Goal: Information Seeking & Learning: Learn about a topic

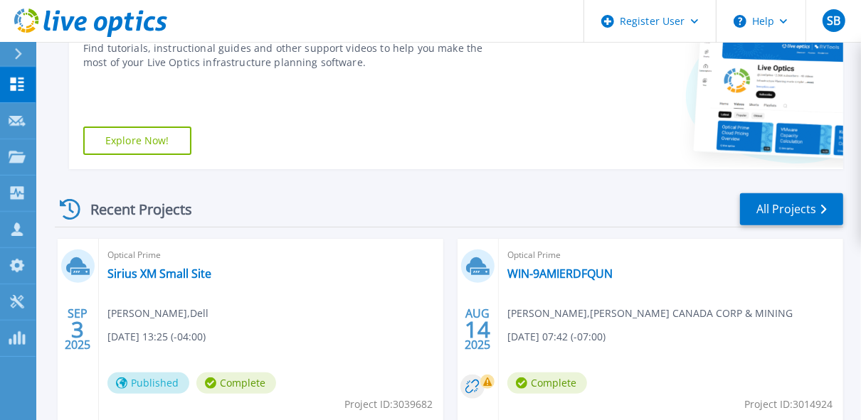
scroll to position [313, 0]
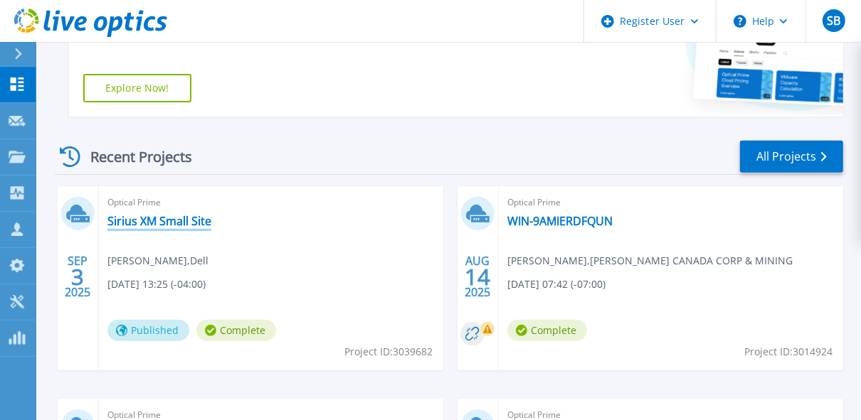
click at [159, 219] on link "Sirius XM Small Site" at bounding box center [159, 221] width 104 height 14
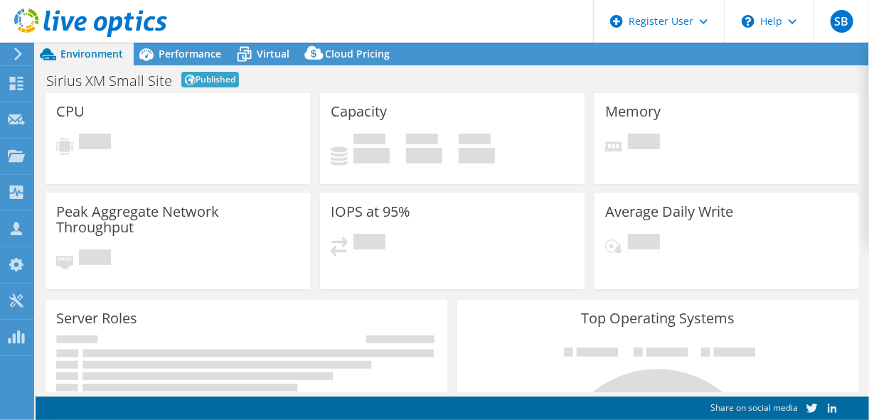
select select "USD"
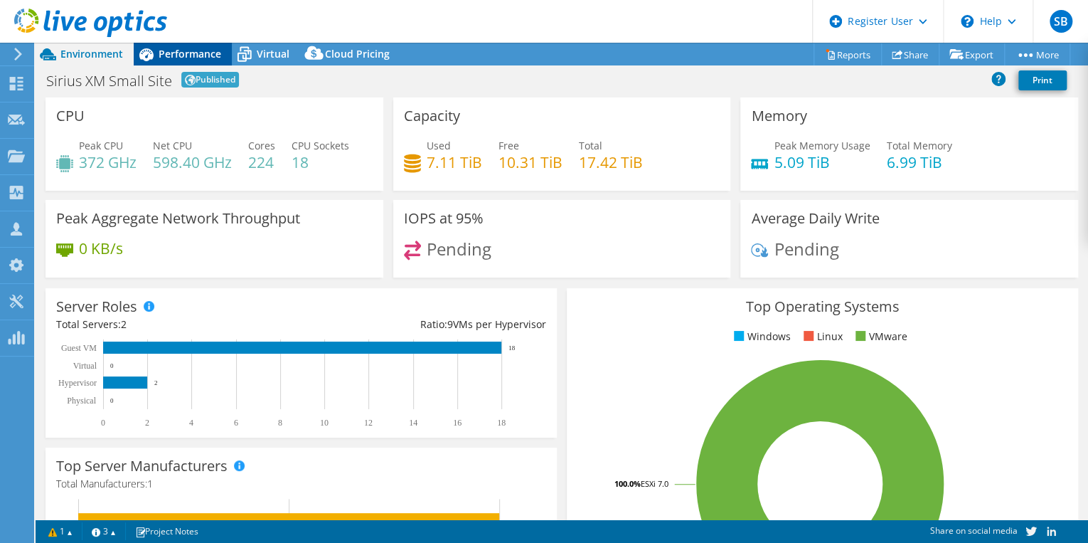
click at [187, 54] on span "Performance" at bounding box center [190, 54] width 63 height 14
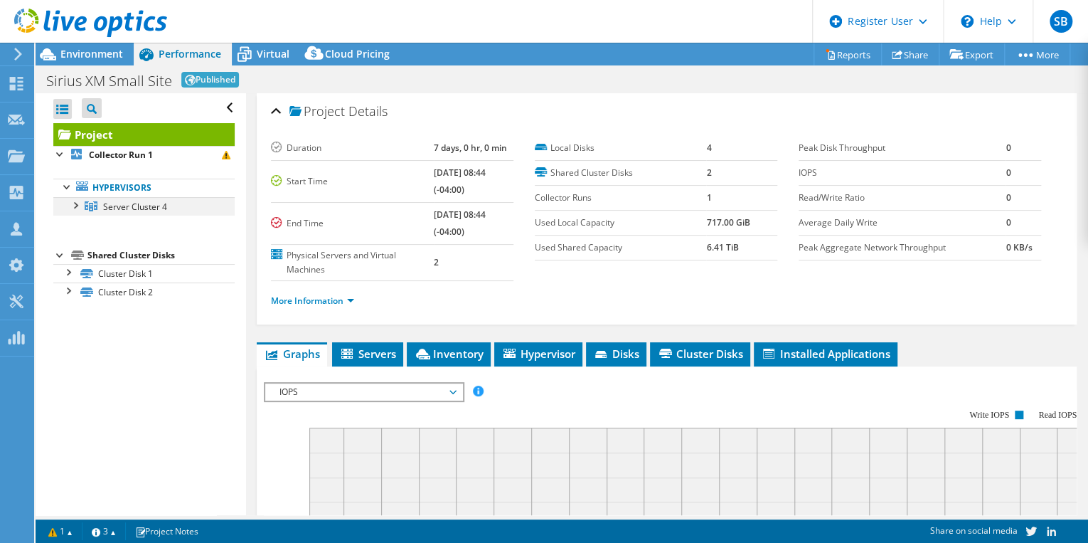
click at [73, 206] on div at bounding box center [75, 204] width 14 height 14
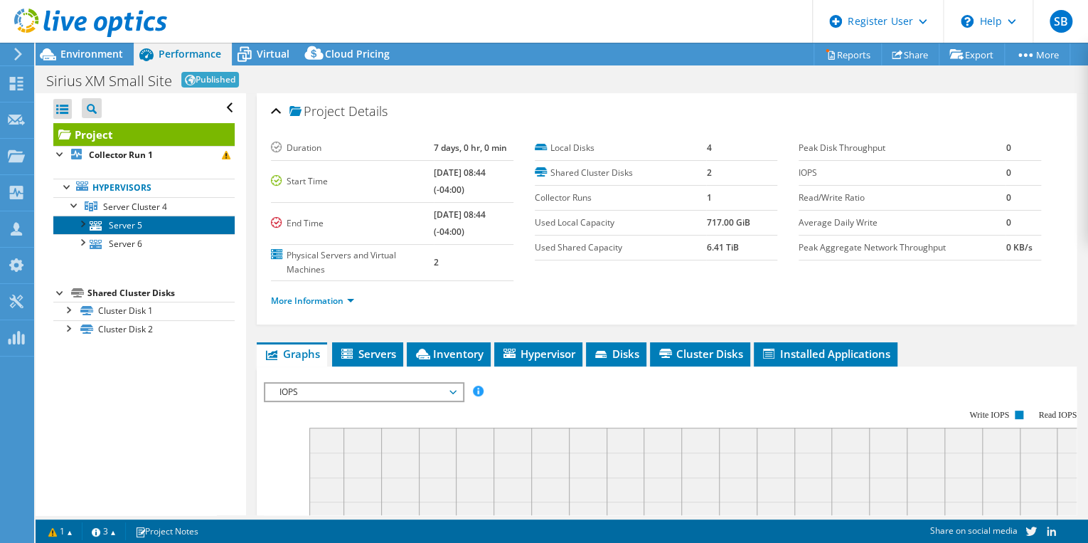
click at [117, 228] on link "Server 5" at bounding box center [143, 225] width 181 height 18
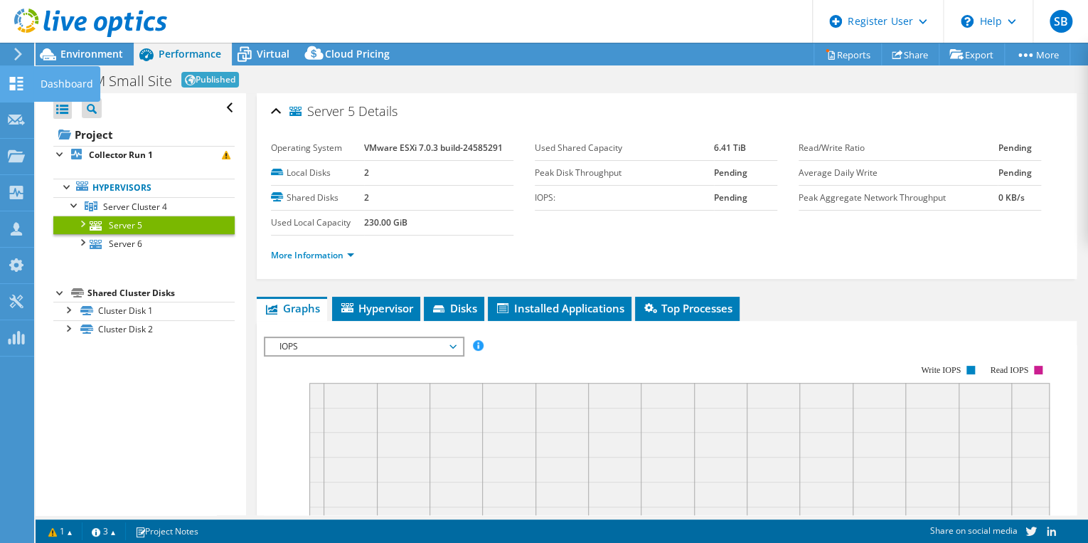
click at [10, 85] on use at bounding box center [17, 84] width 14 height 14
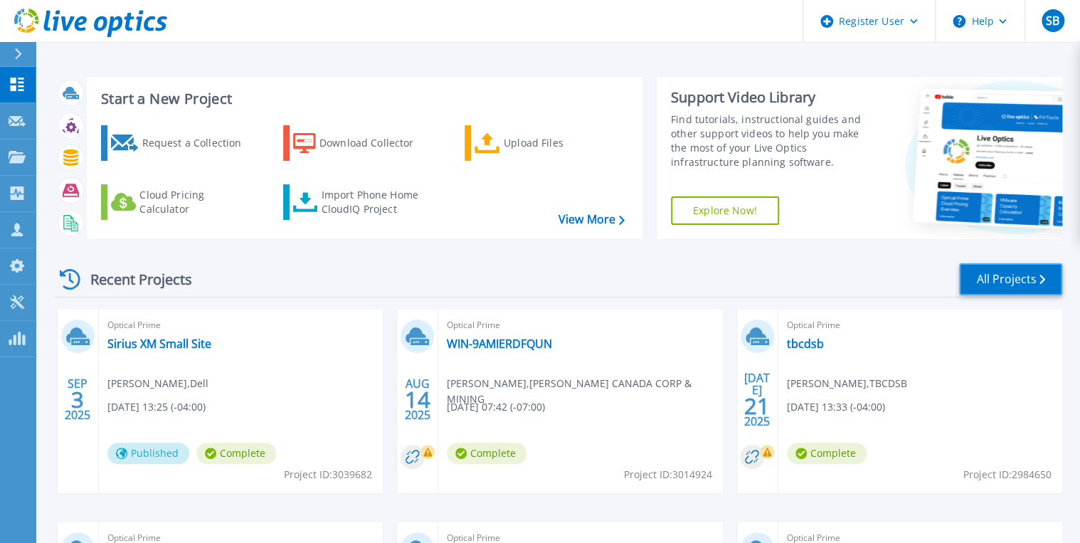
click at [1039, 284] on icon at bounding box center [1042, 279] width 6 height 9
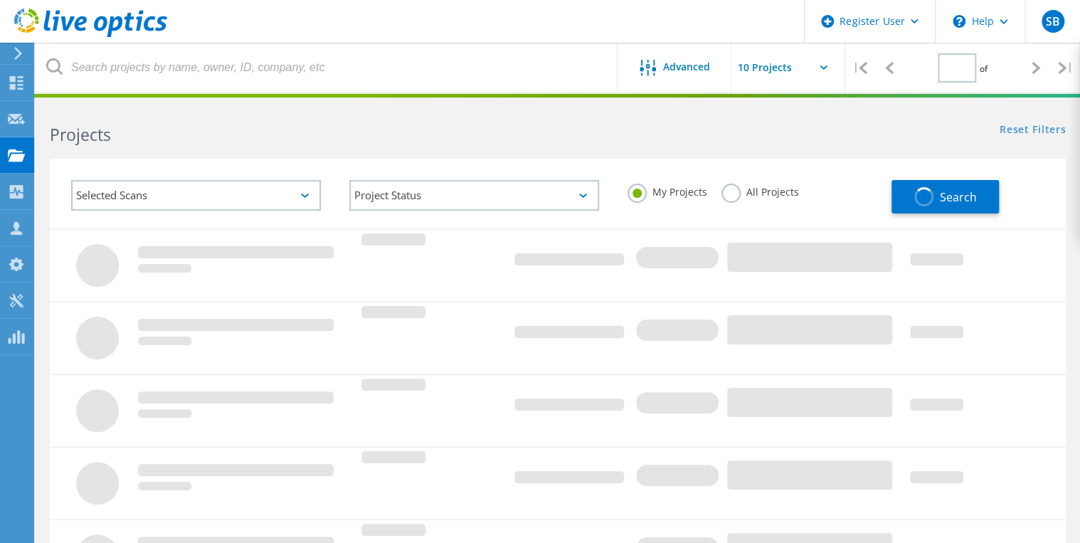
type input "1"
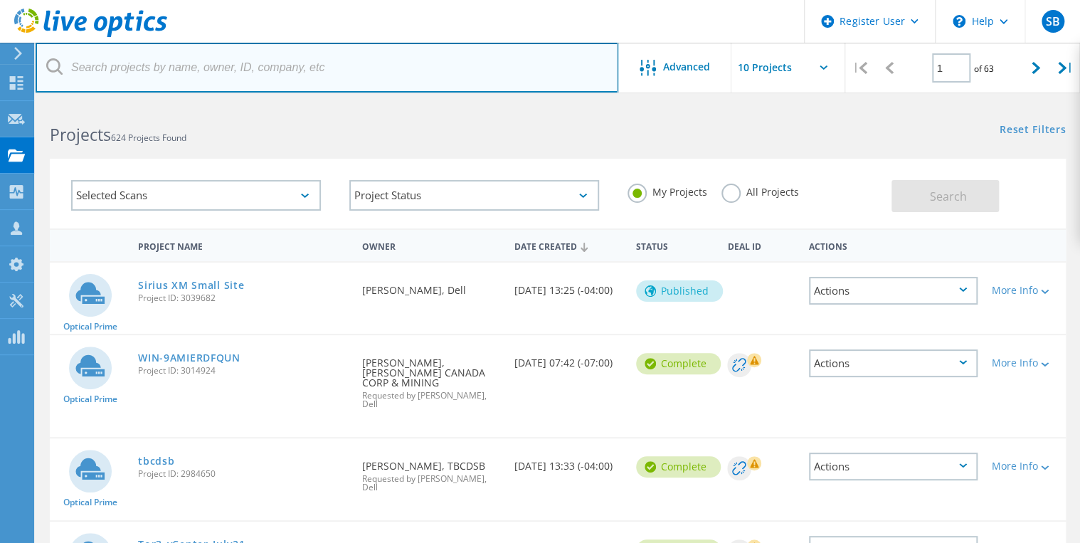
click at [157, 70] on input "text" at bounding box center [327, 68] width 583 height 50
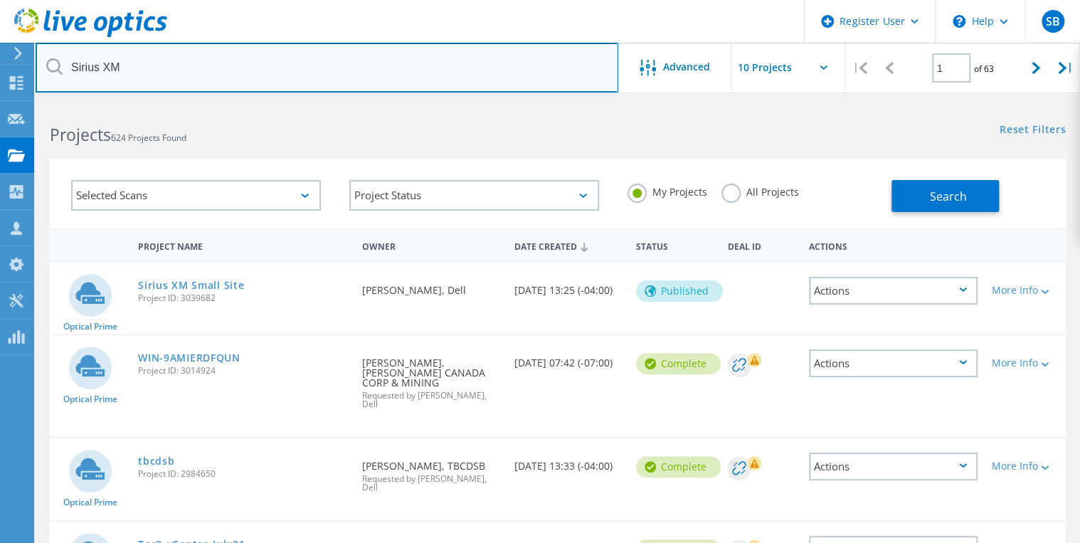
type input "Sirius XM"
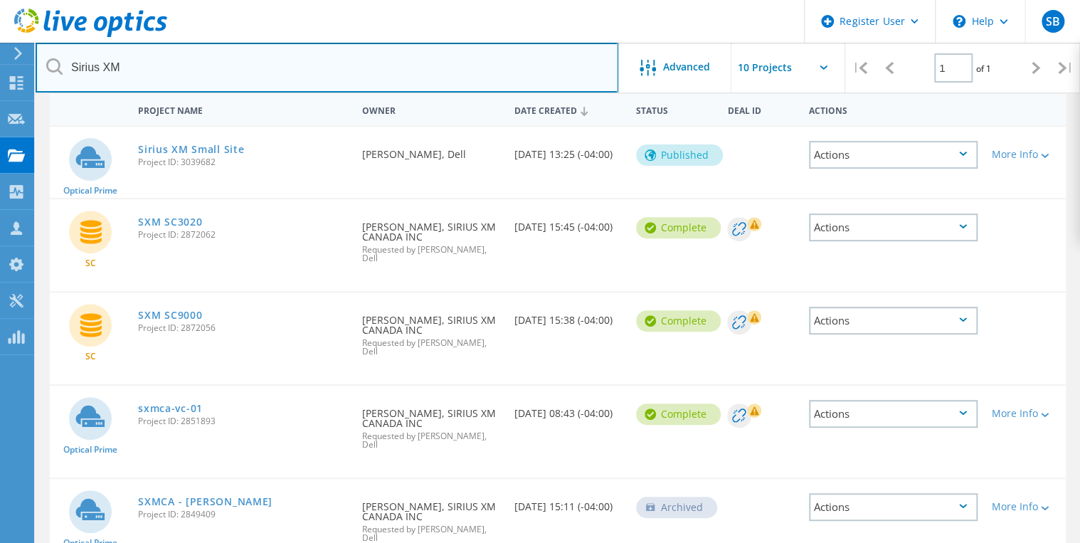
scroll to position [165, 0]
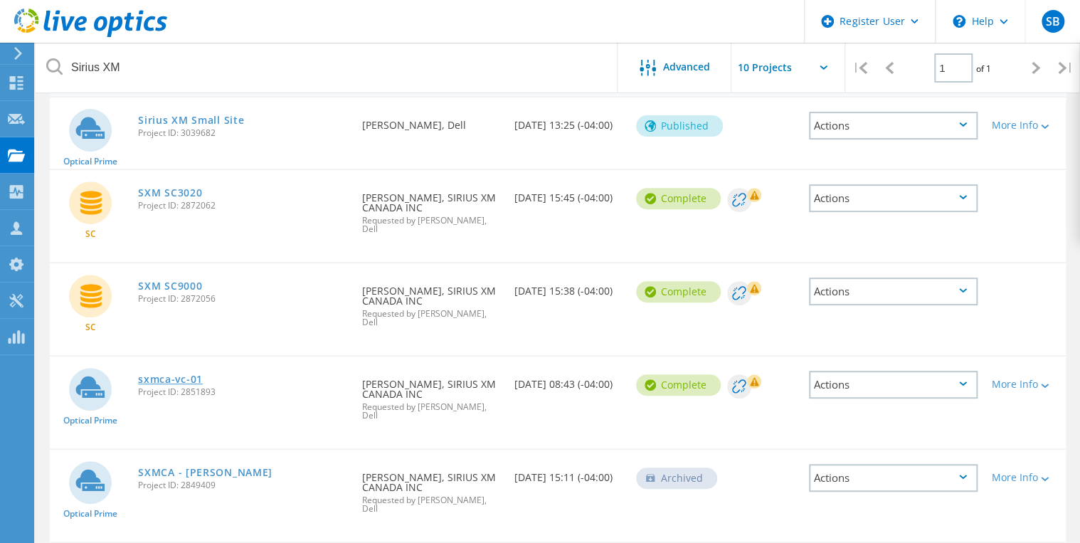
click at [164, 374] on link "sxmca-vc-01" at bounding box center [170, 379] width 65 height 10
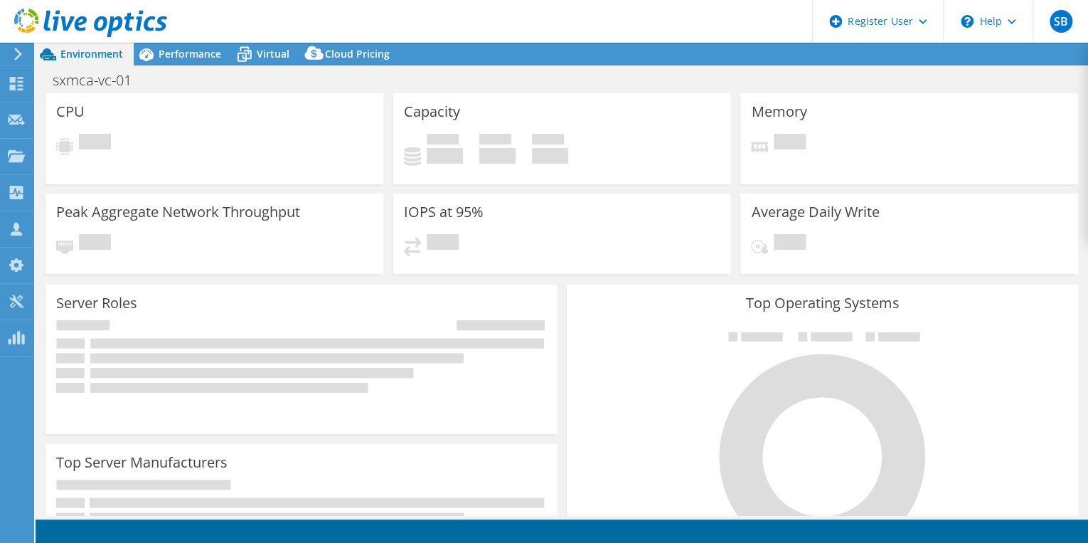
select select "[GEOGRAPHIC_DATA]"
select select "CAD"
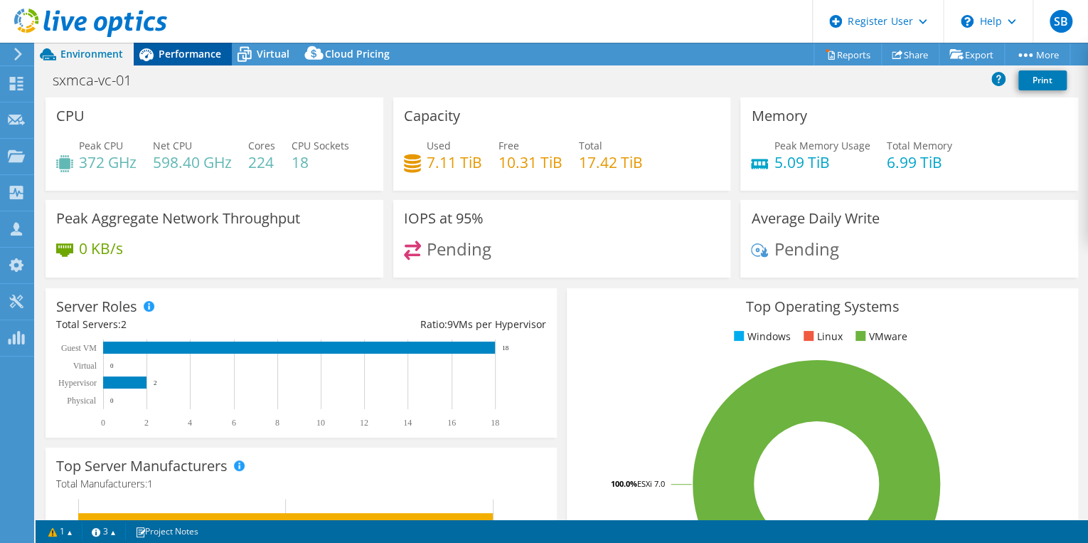
click at [193, 54] on span "Performance" at bounding box center [190, 54] width 63 height 14
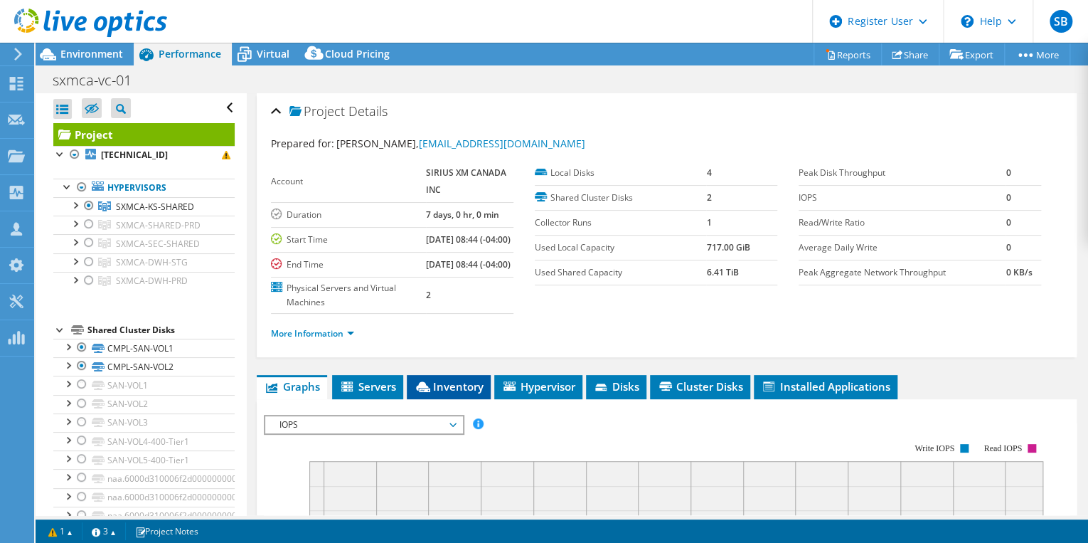
click at [460, 393] on span "Inventory" at bounding box center [449, 386] width 70 height 14
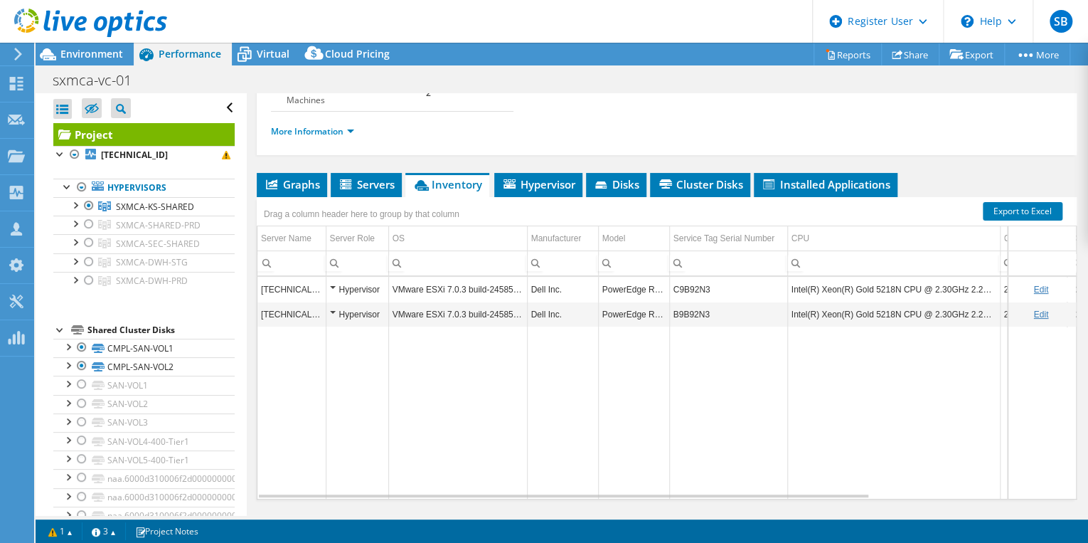
scroll to position [203, 0]
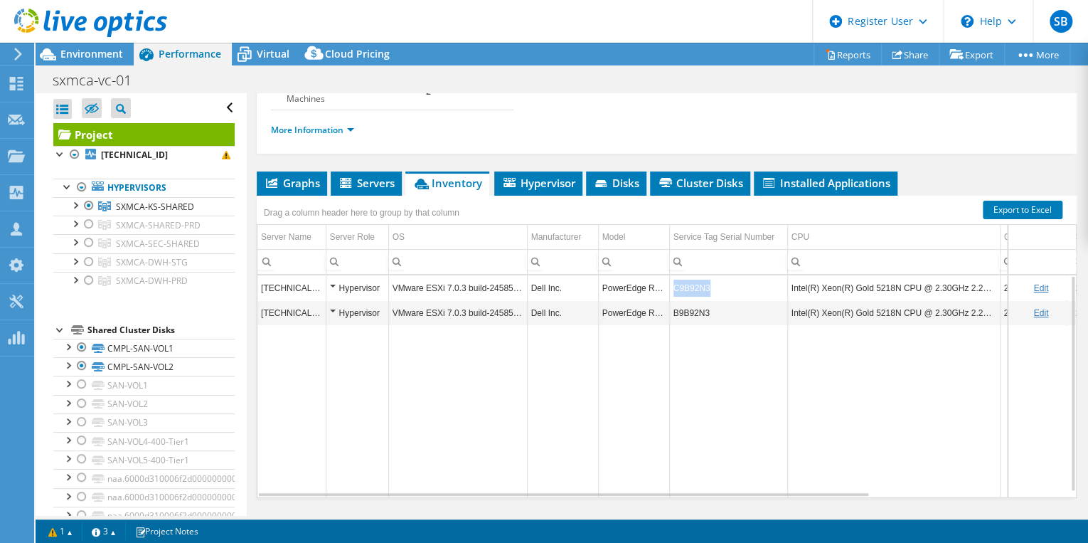
drag, startPoint x: 706, startPoint y: 318, endPoint x: 674, endPoint y: 322, distance: 32.2
click at [674, 300] on td "C9B92N3" at bounding box center [728, 287] width 118 height 25
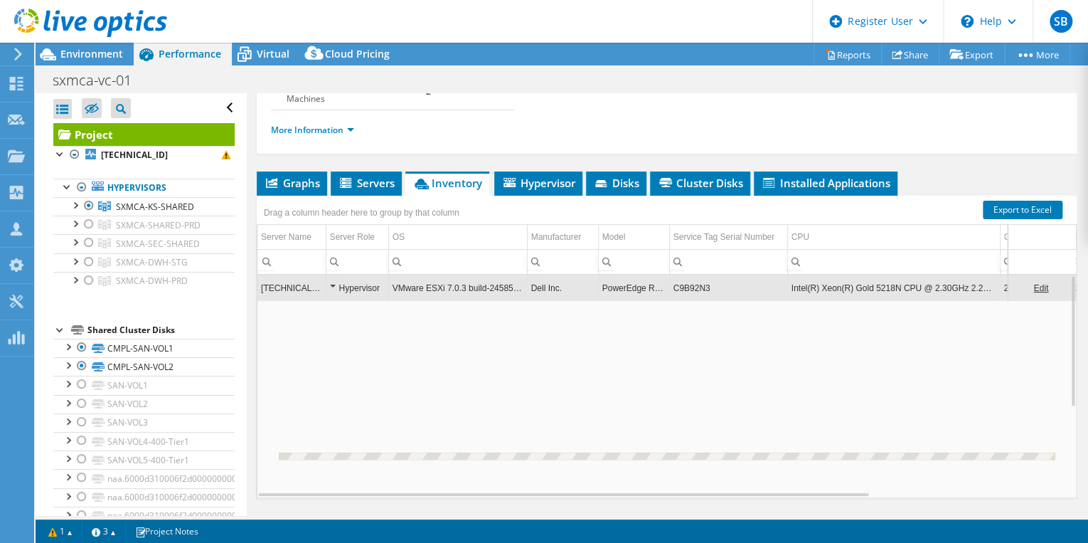
click at [674, 300] on td "C9B92N3" at bounding box center [728, 287] width 118 height 25
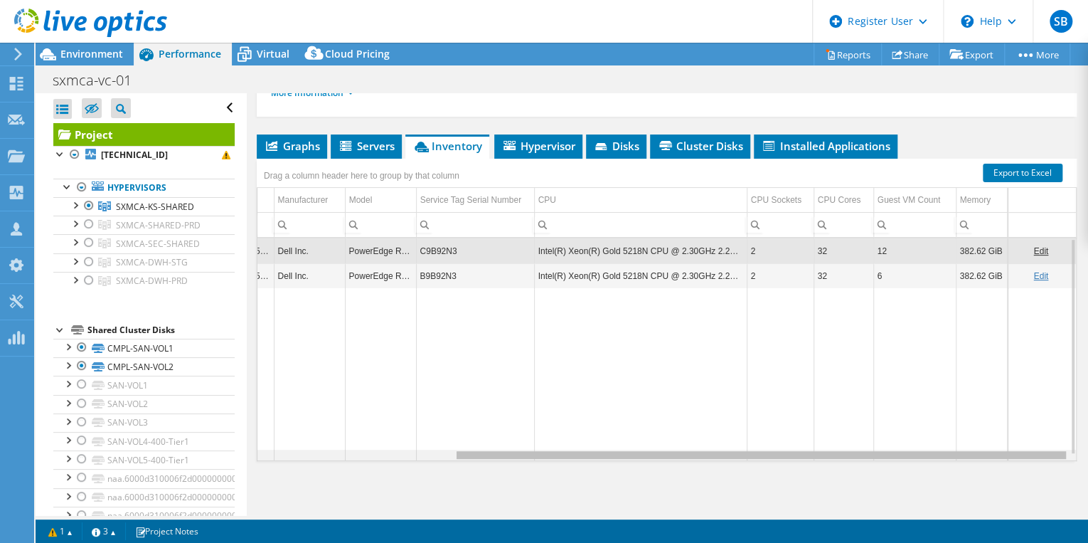
scroll to position [0, 260]
drag, startPoint x: 818, startPoint y: 455, endPoint x: 1042, endPoint y: 461, distance: 224.1
click at [1042, 461] on body "SB Dell User [PERSON_NAME] [PERSON_NAME][EMAIL_ADDRESS][PERSON_NAME][DOMAIN_NAM…" at bounding box center [544, 271] width 1088 height 543
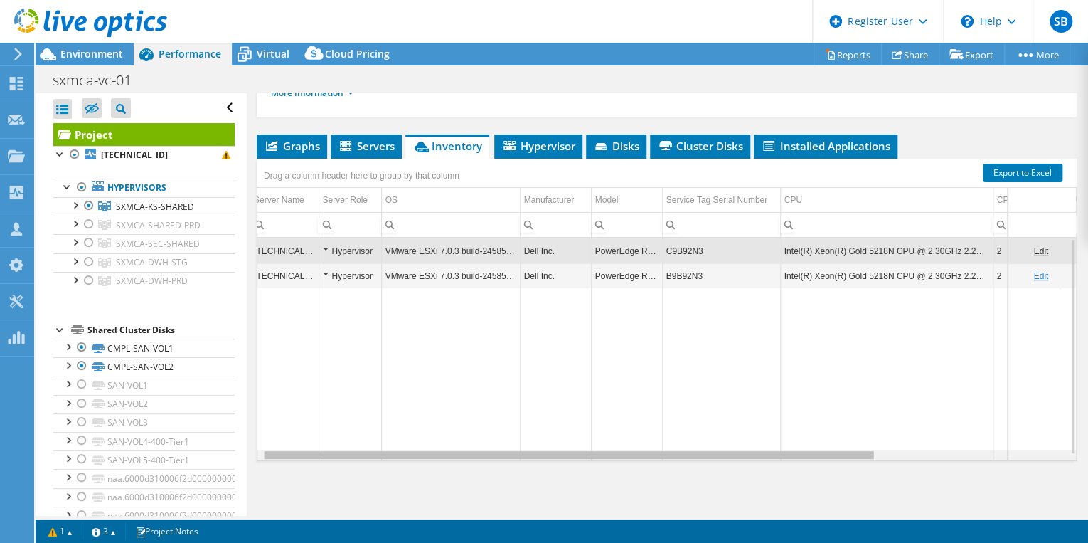
scroll to position [0, 0]
drag, startPoint x: 610, startPoint y: 452, endPoint x: 319, endPoint y: 484, distance: 292.7
click at [319, 484] on body "SB Dell User [PERSON_NAME] [PERSON_NAME][EMAIL_ADDRESS][PERSON_NAME][DOMAIN_NAM…" at bounding box center [544, 271] width 1088 height 543
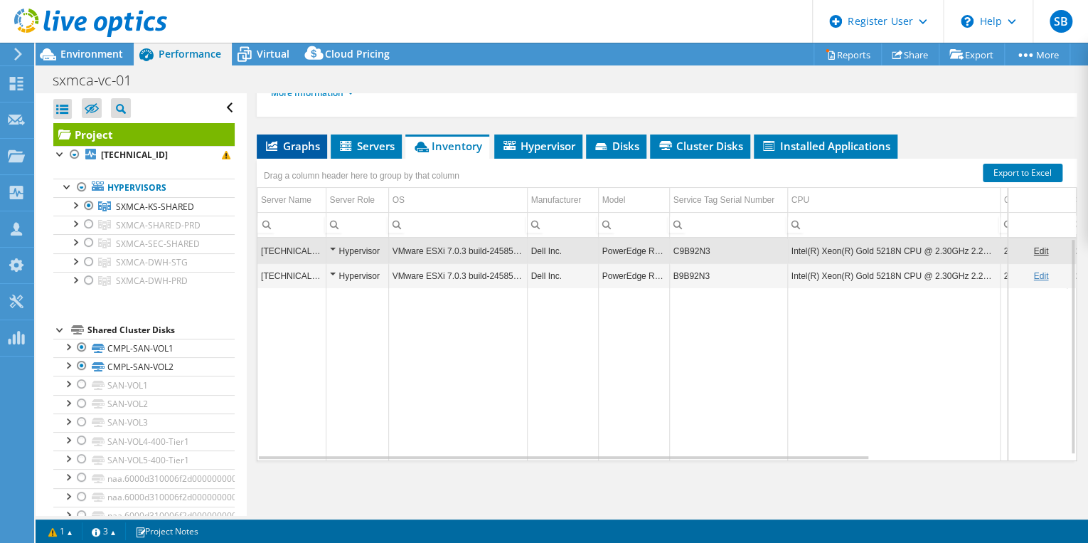
click at [298, 144] on span "Graphs" at bounding box center [292, 146] width 56 height 14
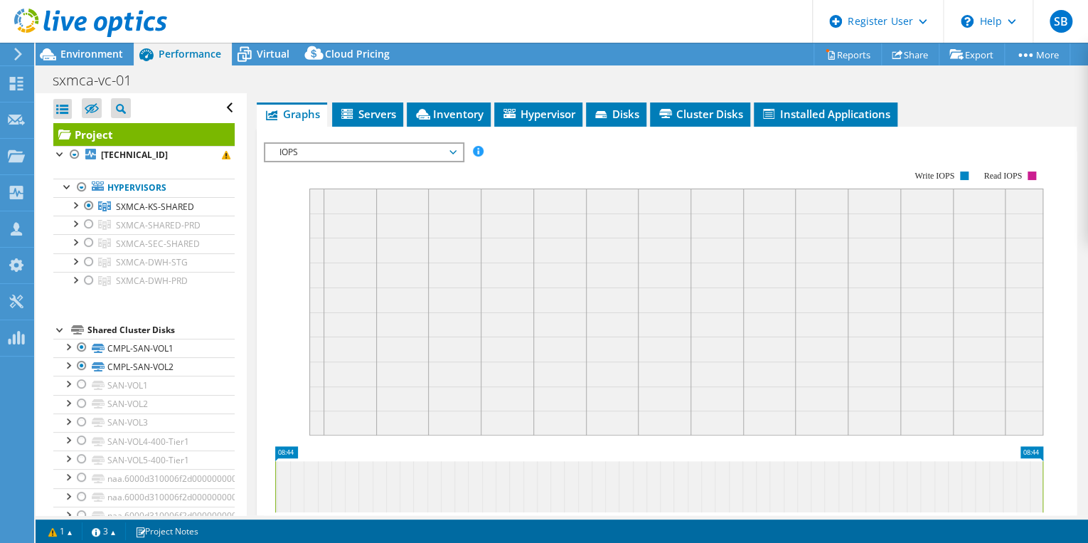
click at [451, 161] on span "IOPS" at bounding box center [363, 152] width 183 height 17
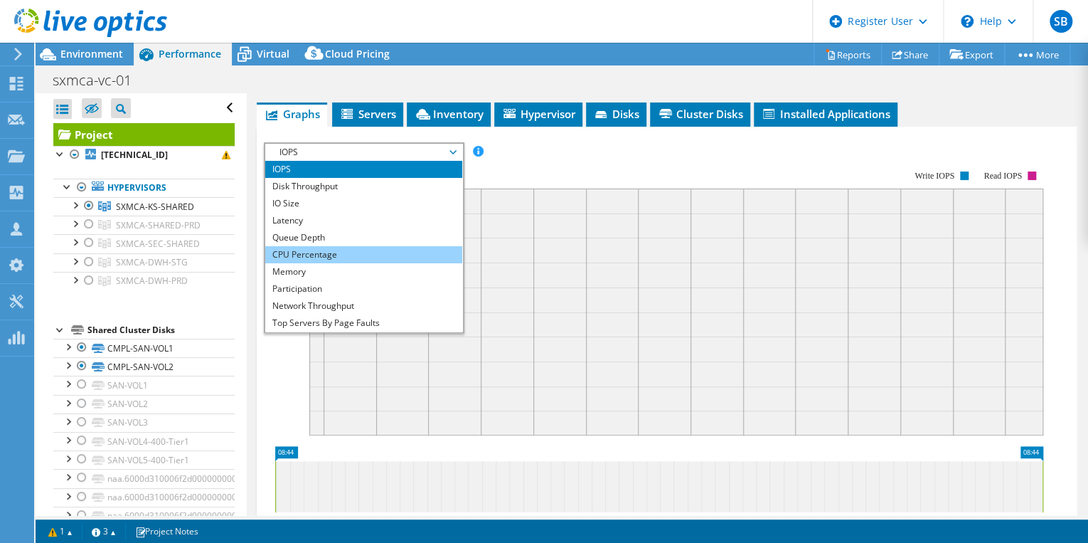
click at [312, 263] on li "CPU Percentage" at bounding box center [363, 254] width 197 height 17
